Goal: Task Accomplishment & Management: Complete application form

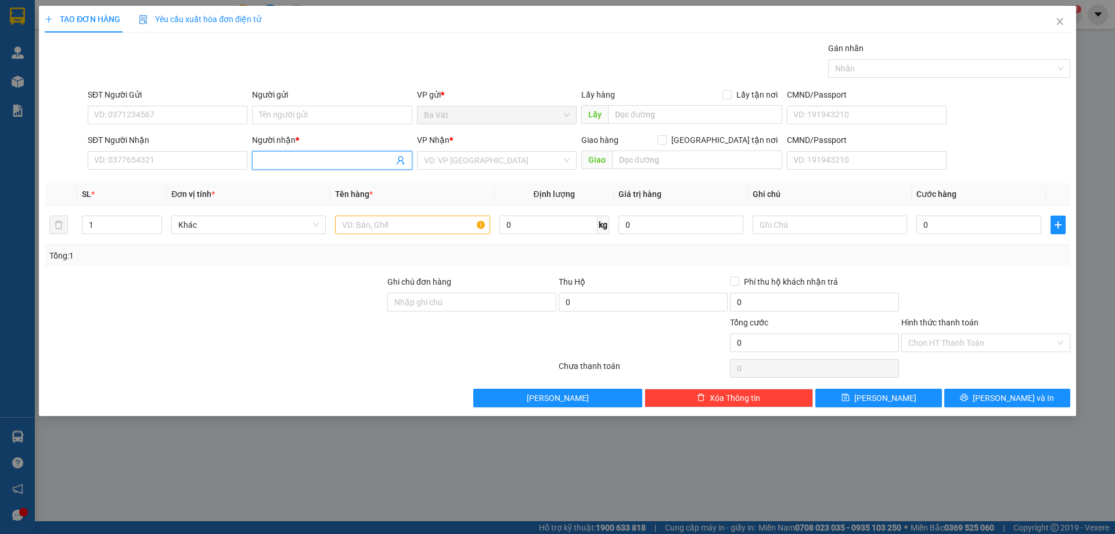
click at [268, 157] on input "Người nhận *" at bounding box center [326, 160] width 134 height 13
type input "sa"
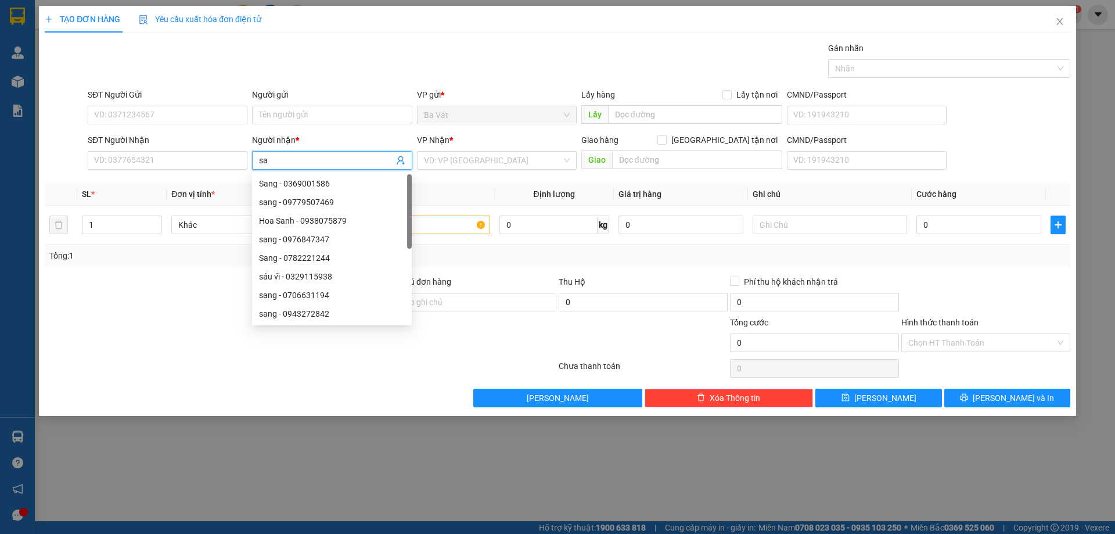
click at [283, 161] on input "sa" at bounding box center [326, 160] width 134 height 13
click at [274, 179] on div "Sang - 0369001586" at bounding box center [332, 183] width 146 height 13
type input "0369001586"
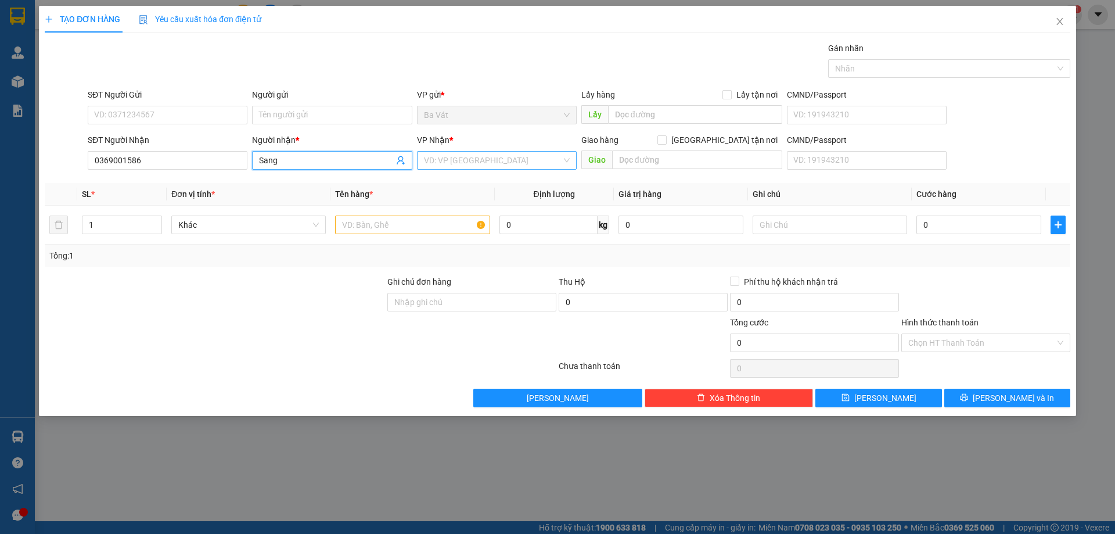
type input "Sang"
click at [450, 154] on input "search" at bounding box center [493, 160] width 138 height 17
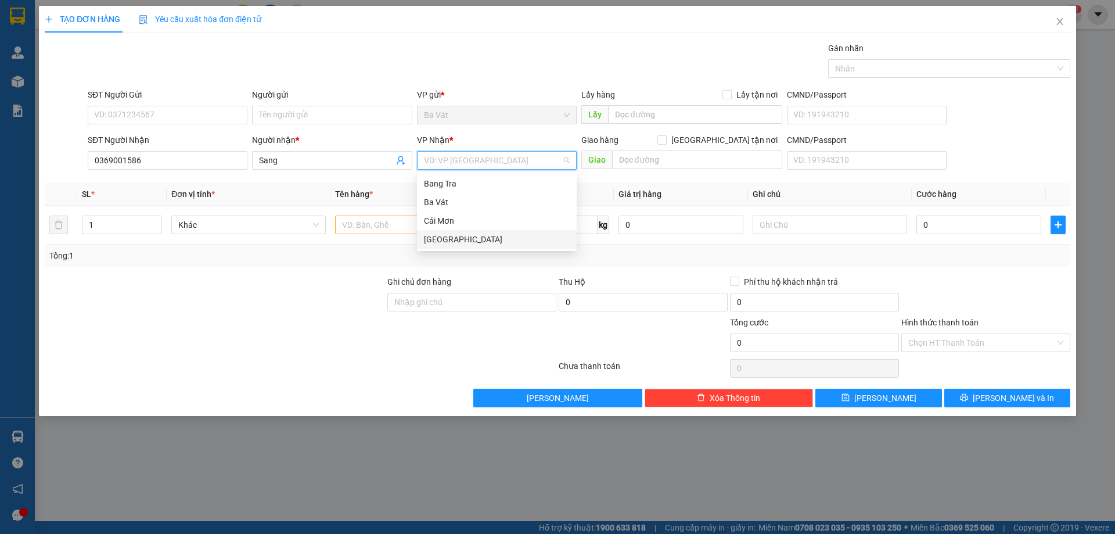
drag, startPoint x: 448, startPoint y: 233, endPoint x: 473, endPoint y: 179, distance: 59.5
click at [446, 235] on div "[GEOGRAPHIC_DATA]" at bounding box center [497, 239] width 146 height 13
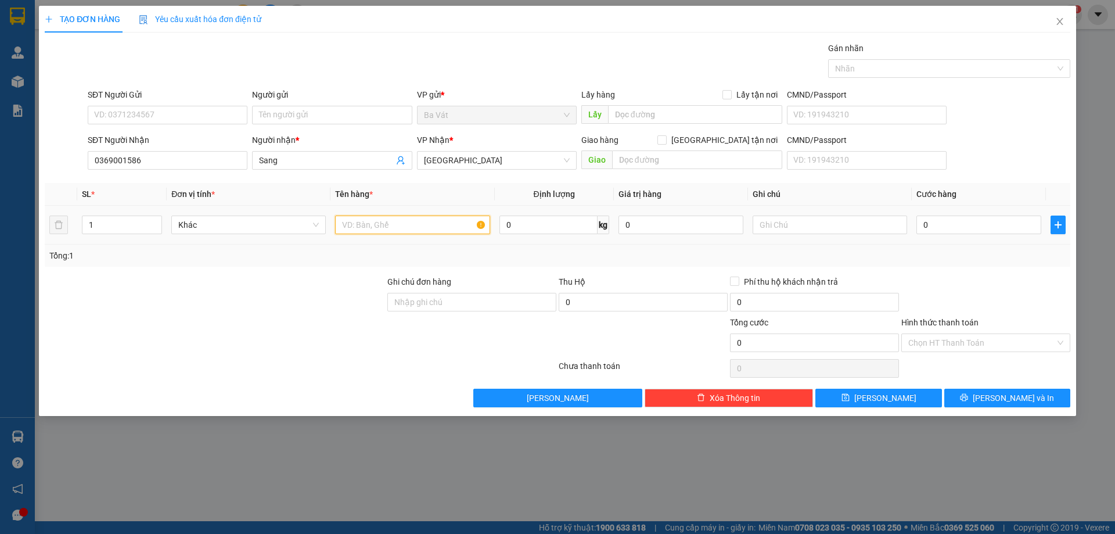
click at [358, 224] on input "text" at bounding box center [412, 224] width 154 height 19
type input "t"
click at [994, 230] on input "0" at bounding box center [978, 224] width 125 height 19
type input "1"
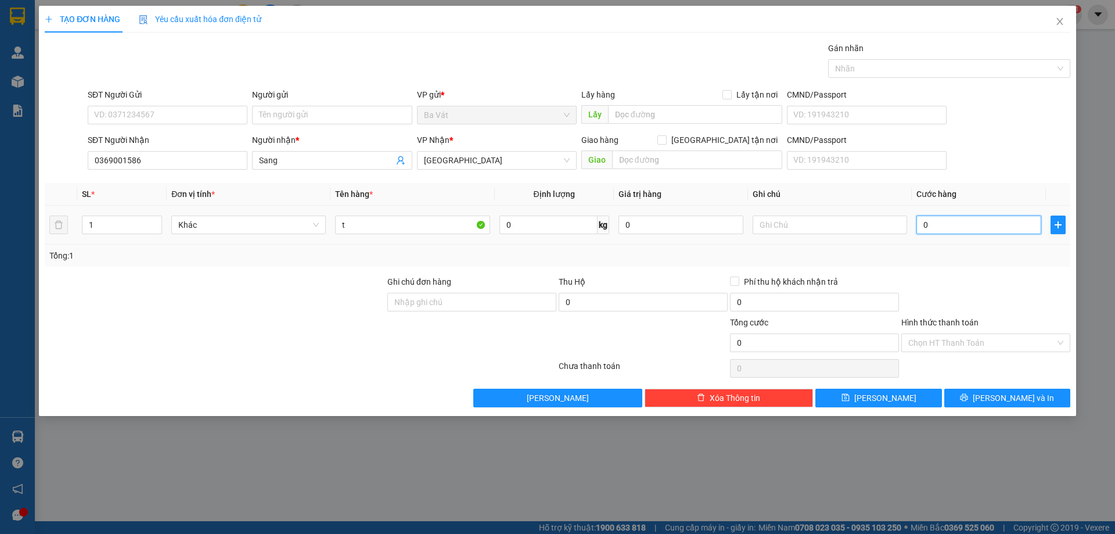
type input "1"
type input "1.000"
click at [974, 388] on button "[PERSON_NAME] và In" at bounding box center [1007, 397] width 126 height 19
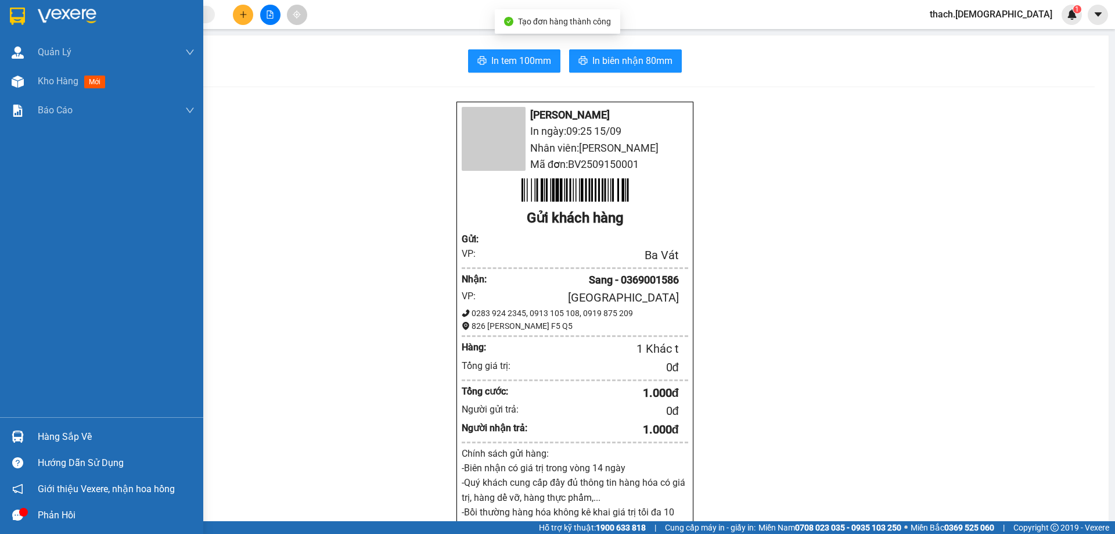
drag, startPoint x: 45, startPoint y: 435, endPoint x: 52, endPoint y: 435, distance: 7.0
click at [45, 435] on div "Hàng sắp về" at bounding box center [116, 436] width 157 height 17
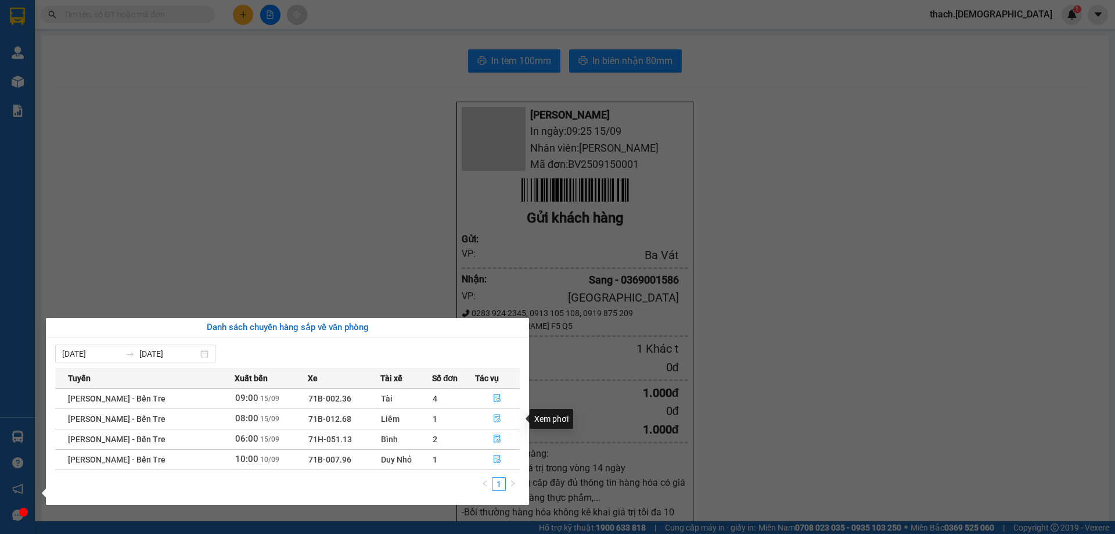
click at [496, 419] on icon "file-done" at bounding box center [497, 419] width 7 height 8
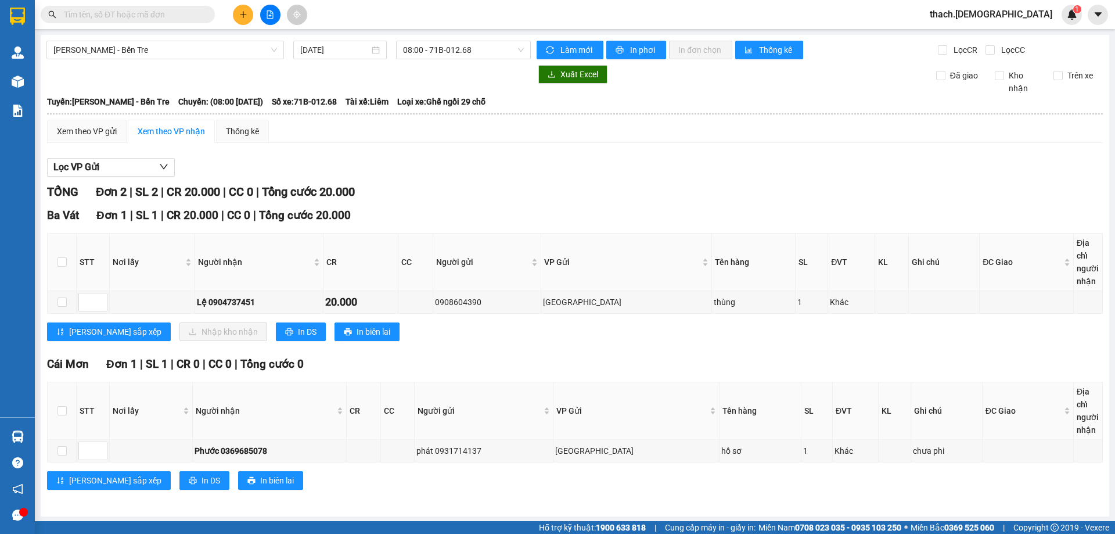
click at [157, 13] on input "text" at bounding box center [132, 14] width 137 height 13
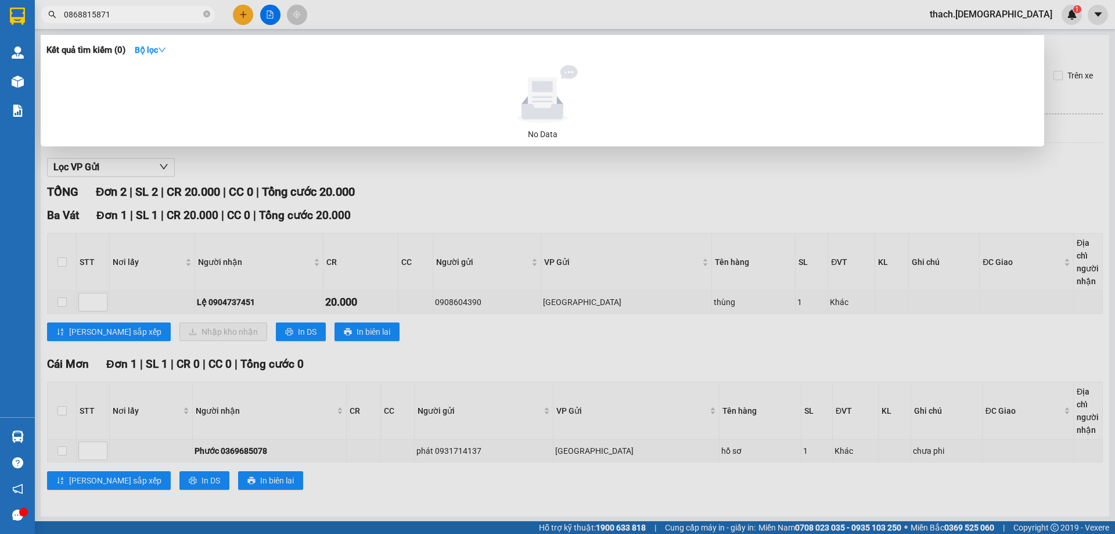
type input "0868815871"
